Goal: Find specific page/section: Find specific page/section

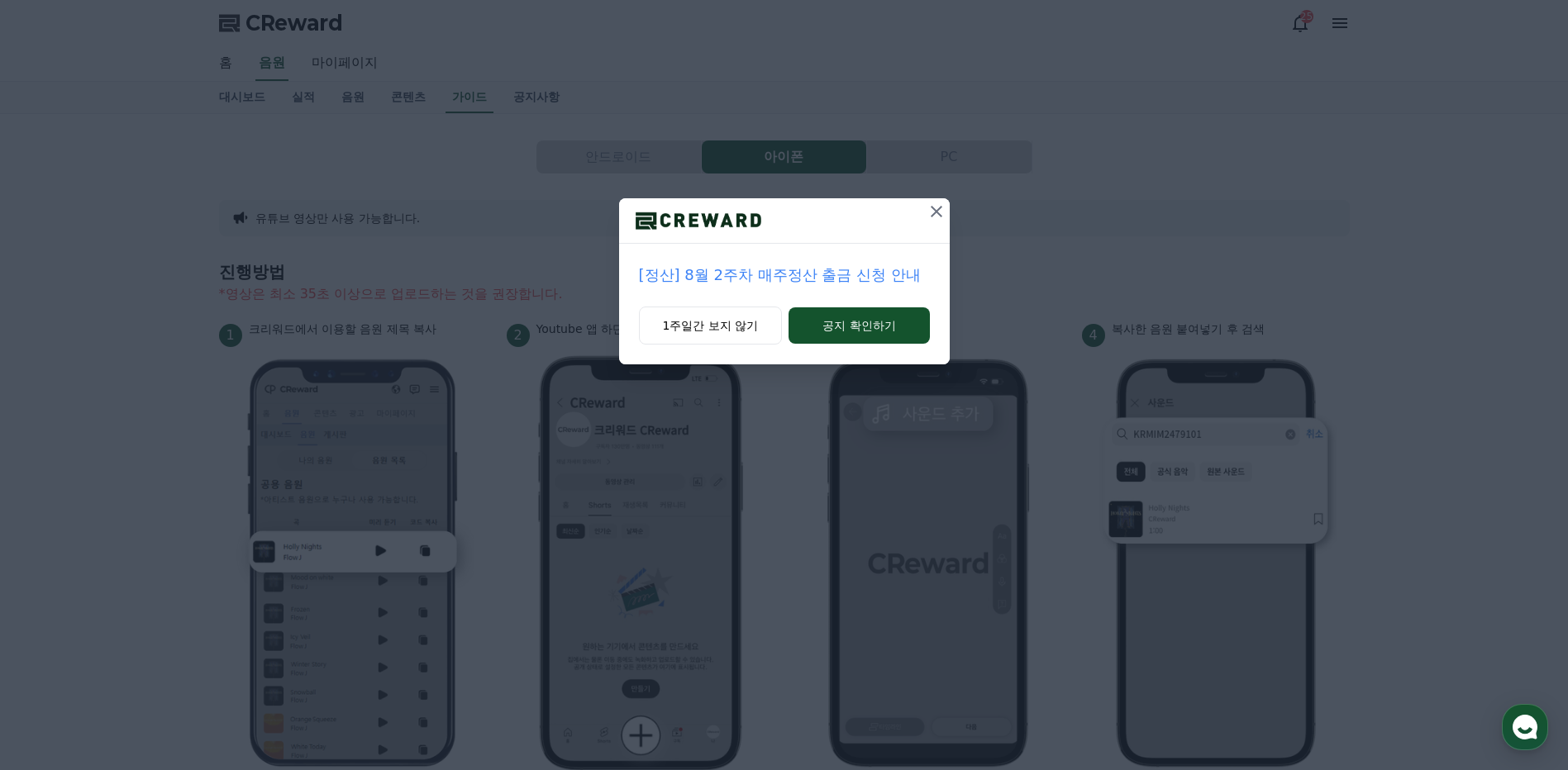
click at [936, 209] on icon at bounding box center [936, 211] width 20 height 20
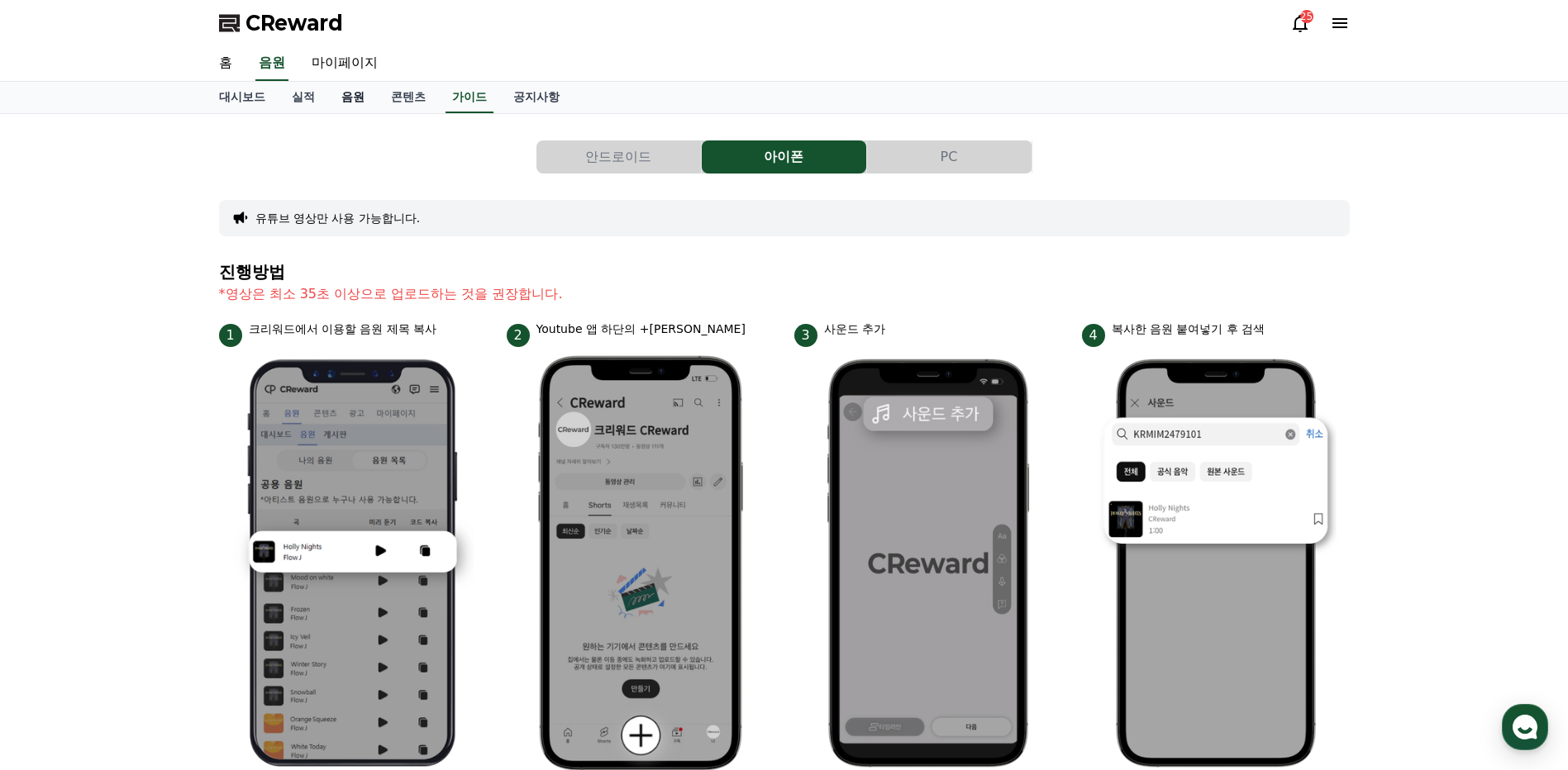
click at [359, 100] on link "음원" at bounding box center [353, 98] width 50 height 31
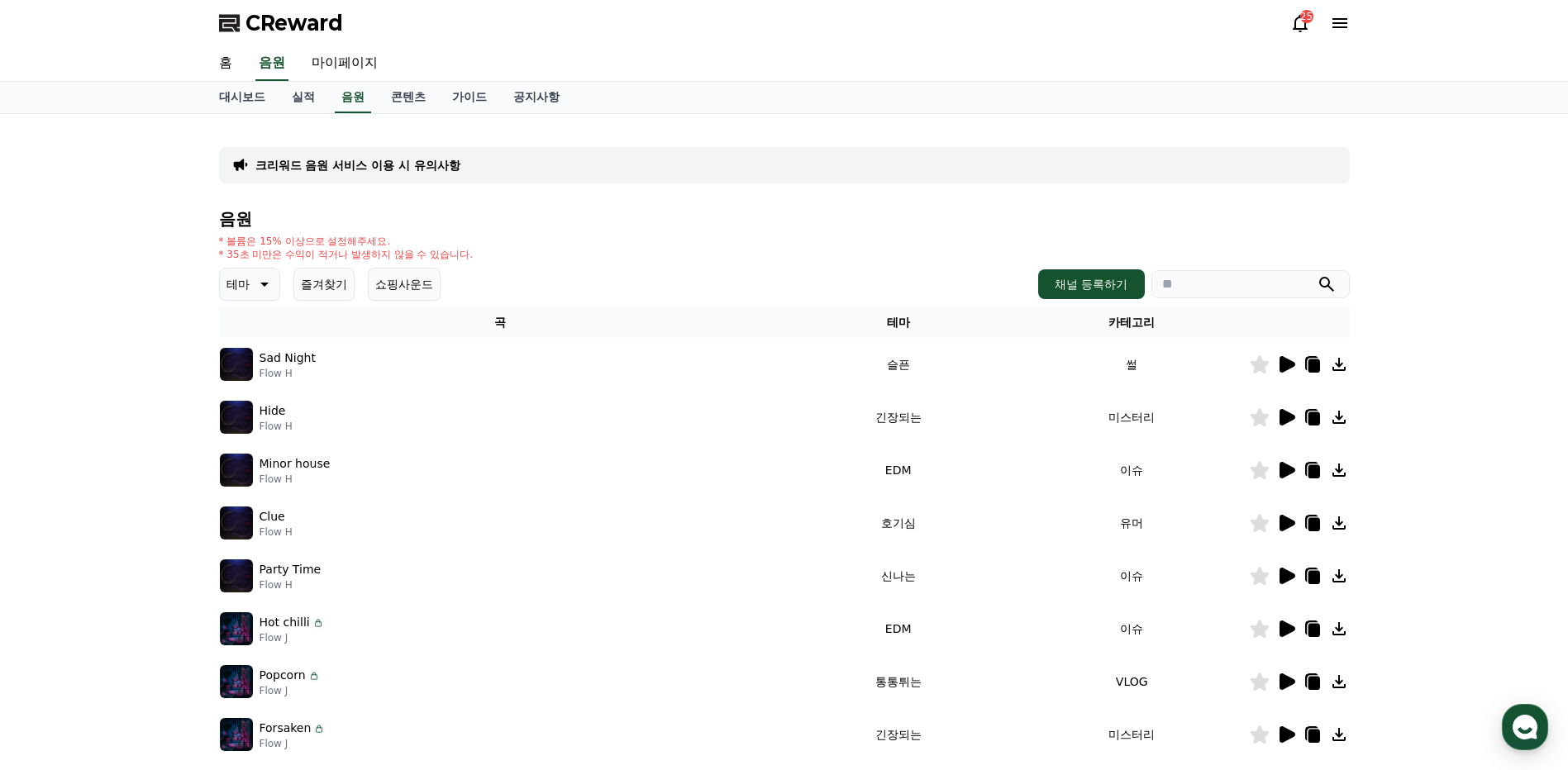
click at [1280, 291] on input "search" at bounding box center [1250, 284] width 198 height 28
type input "**********"
click at [1324, 283] on icon "submit" at bounding box center [1327, 284] width 20 height 20
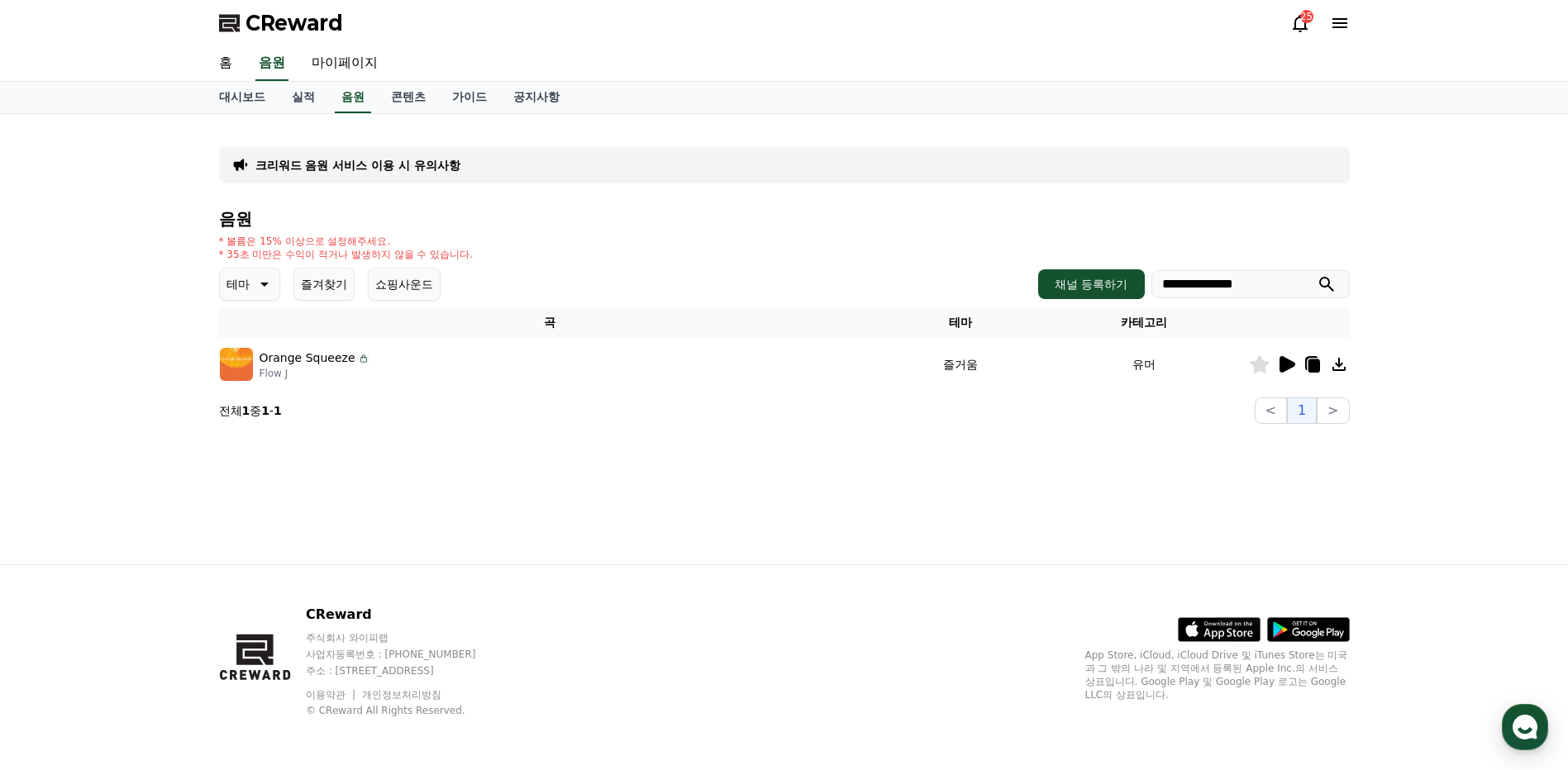
click at [1340, 362] on icon at bounding box center [1339, 365] width 20 height 20
